Goal: Communication & Community: Answer question/provide support

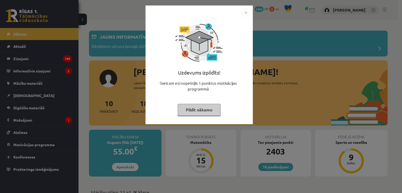
click at [196, 109] on button "Pildīt nākamo" at bounding box center [199, 110] width 43 height 12
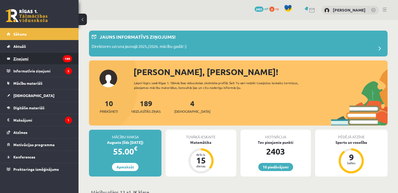
click at [16, 60] on legend "Ziņojumi 189" at bounding box center [42, 59] width 59 height 12
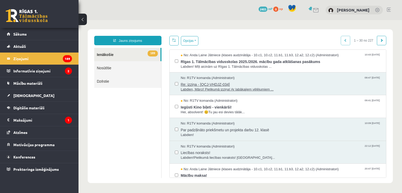
click at [229, 87] on span "Labdien, Mārci! Pielikumā izziņa! Ar labākajiem vēlējumiem ..." at bounding box center [281, 89] width 200 height 5
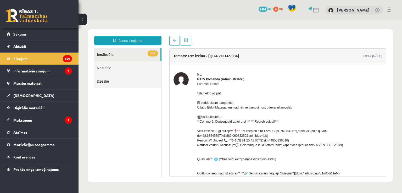
click at [105, 52] on link "189 Ienākošie" at bounding box center [127, 54] width 66 height 13
click at [107, 55] on link "189 Ienākošie" at bounding box center [127, 54] width 66 height 13
click at [141, 54] on link "189 Ienākošie" at bounding box center [127, 54] width 66 height 13
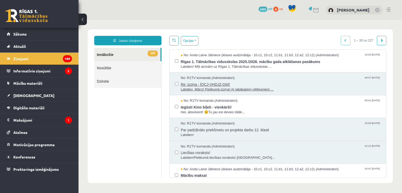
click at [219, 91] on span "Labdien, Mārci! Pielikumā izziņa! Ar labākajiem vēlējumiem ..." at bounding box center [281, 89] width 200 height 5
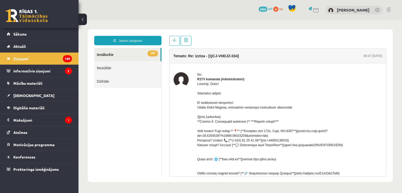
drag, startPoint x: 96, startPoint y: 165, endPoint x: 78, endPoint y: 202, distance: 41.9
